Goal: Task Accomplishment & Management: Use online tool/utility

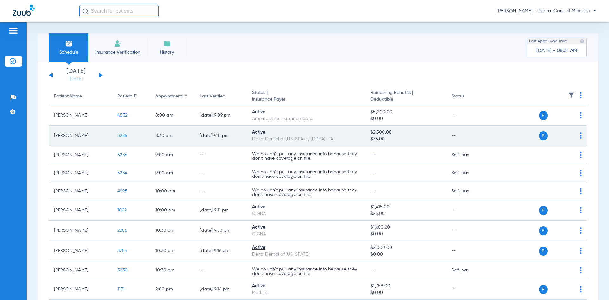
click at [580, 134] on img at bounding box center [581, 135] width 2 height 6
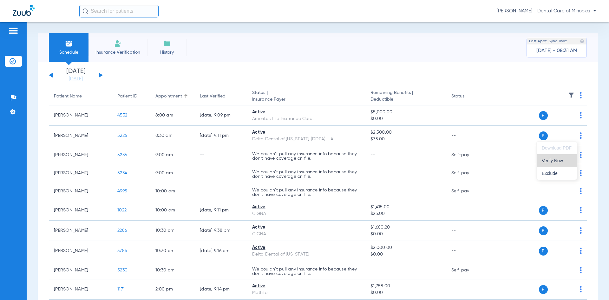
click at [561, 160] on span "Verify Now" at bounding box center [557, 160] width 30 height 4
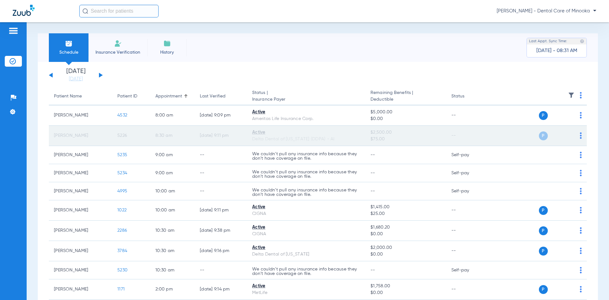
click at [580, 136] on img at bounding box center [581, 135] width 2 height 6
click at [577, 136] on div at bounding box center [304, 150] width 609 height 300
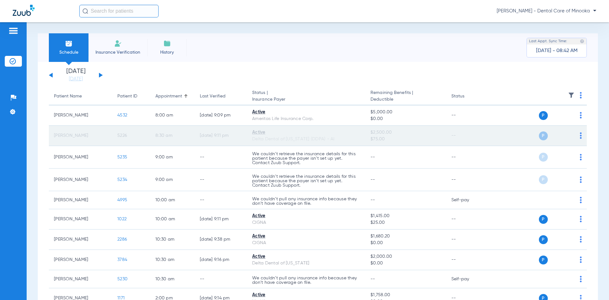
click at [580, 137] on img at bounding box center [581, 135] width 2 height 6
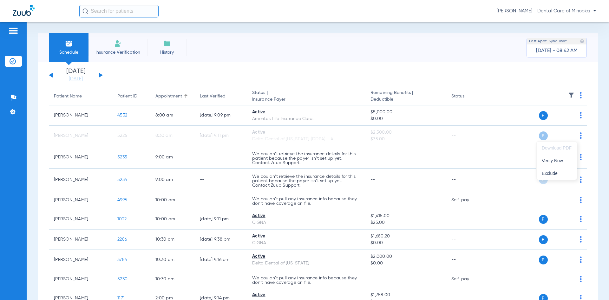
click at [589, 115] on div at bounding box center [304, 150] width 609 height 300
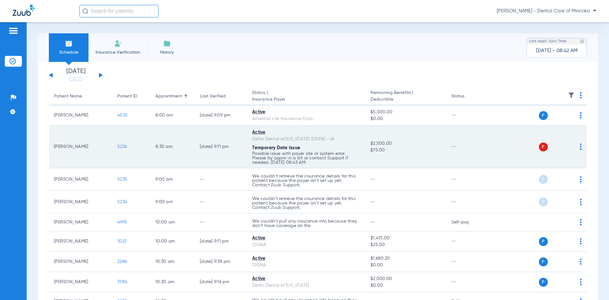
click at [539, 147] on span "P" at bounding box center [543, 147] width 9 height 9
click at [580, 145] on img at bounding box center [581, 146] width 2 height 6
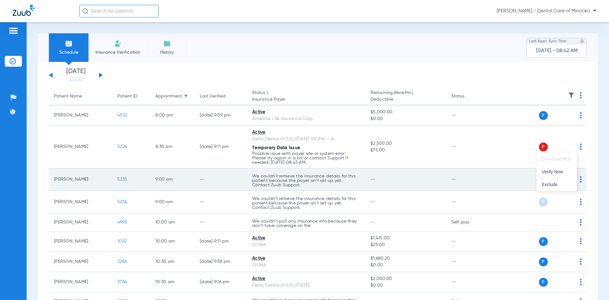
click at [555, 172] on span "Verify Now" at bounding box center [557, 171] width 30 height 4
